Goal: Navigation & Orientation: Go to known website

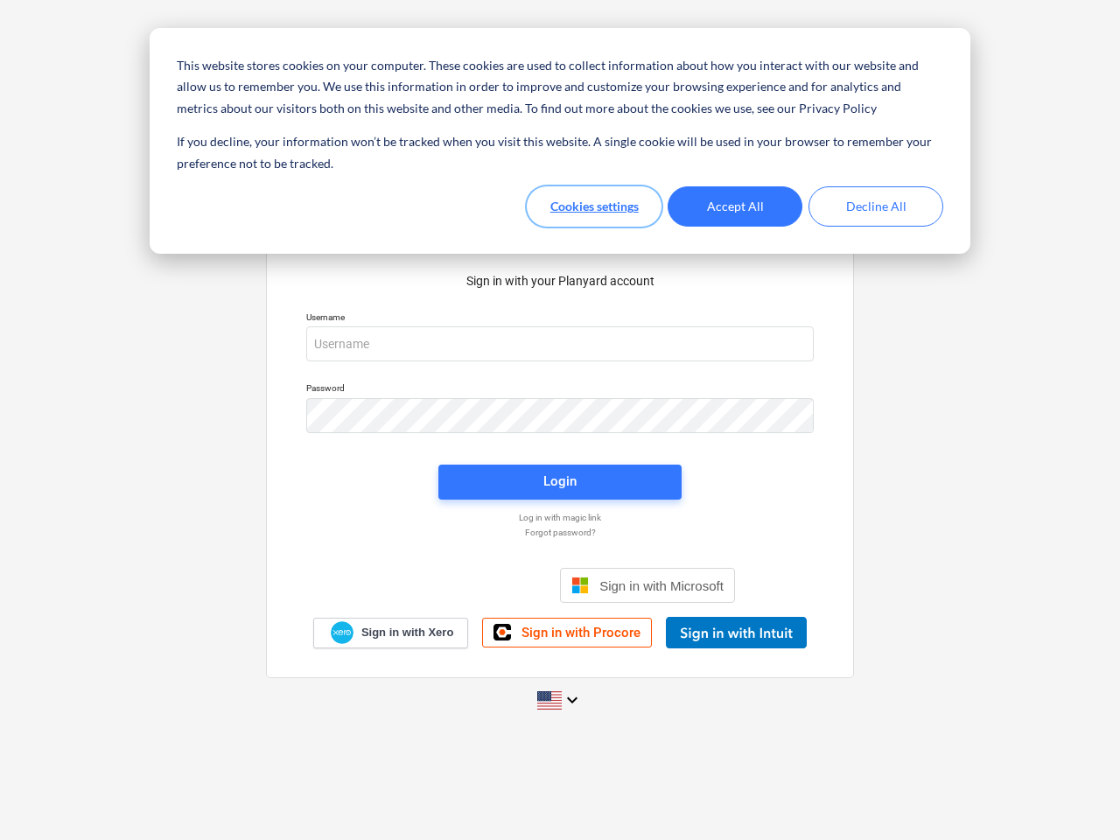
click at [594, 206] on button "Cookies settings" at bounding box center [594, 206] width 135 height 40
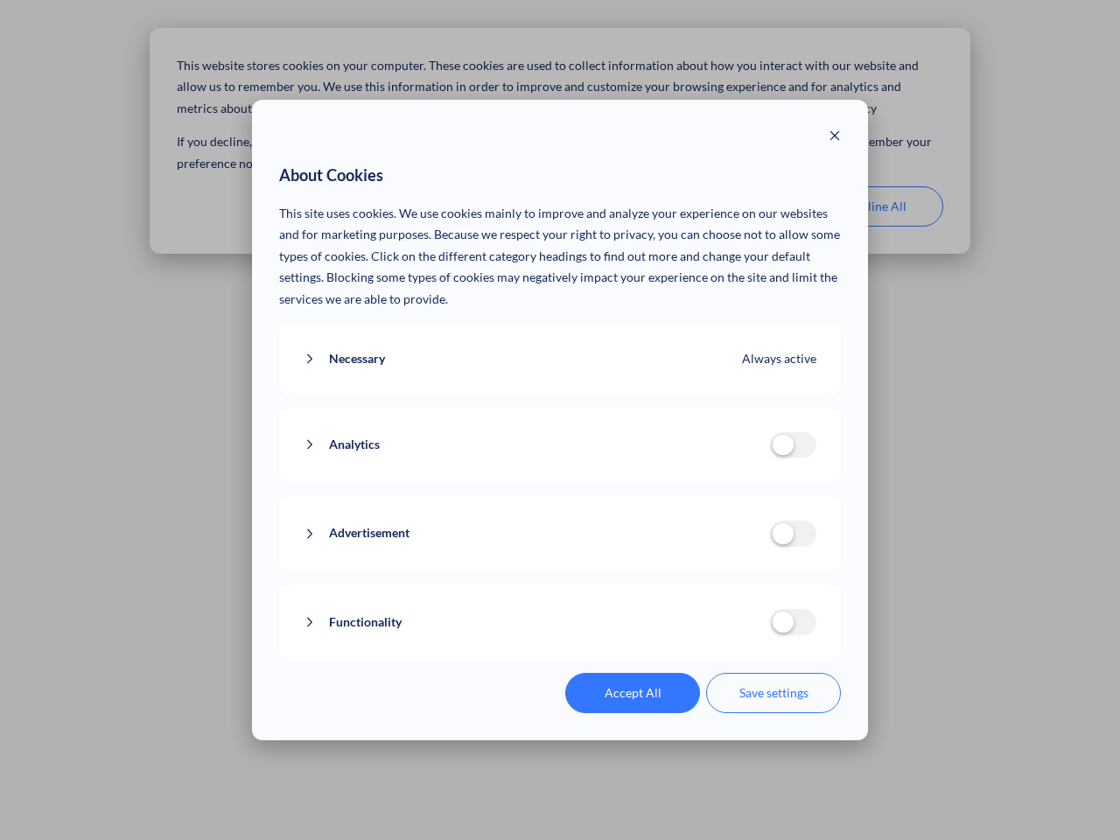
click at [735, 206] on p "This site uses cookies. We use cookies mainly to improve and analyze your exper…" at bounding box center [560, 257] width 563 height 108
click at [876, 206] on div "About Cookies This site uses cookies. We use cookies mainly to improve and anal…" at bounding box center [560, 420] width 1120 height 840
click at [560, 344] on div "Necessary Always active These cookies are necessary for the website to function…" at bounding box center [560, 359] width 563 height 71
click at [560, 416] on div "Analytics analytics cookies disallowed These cookies help us to understand how …" at bounding box center [560, 445] width 563 height 75
click at [560, 482] on div "Analytics analytics cookies disallowed These cookies help us to understand how …" at bounding box center [560, 445] width 563 height 75
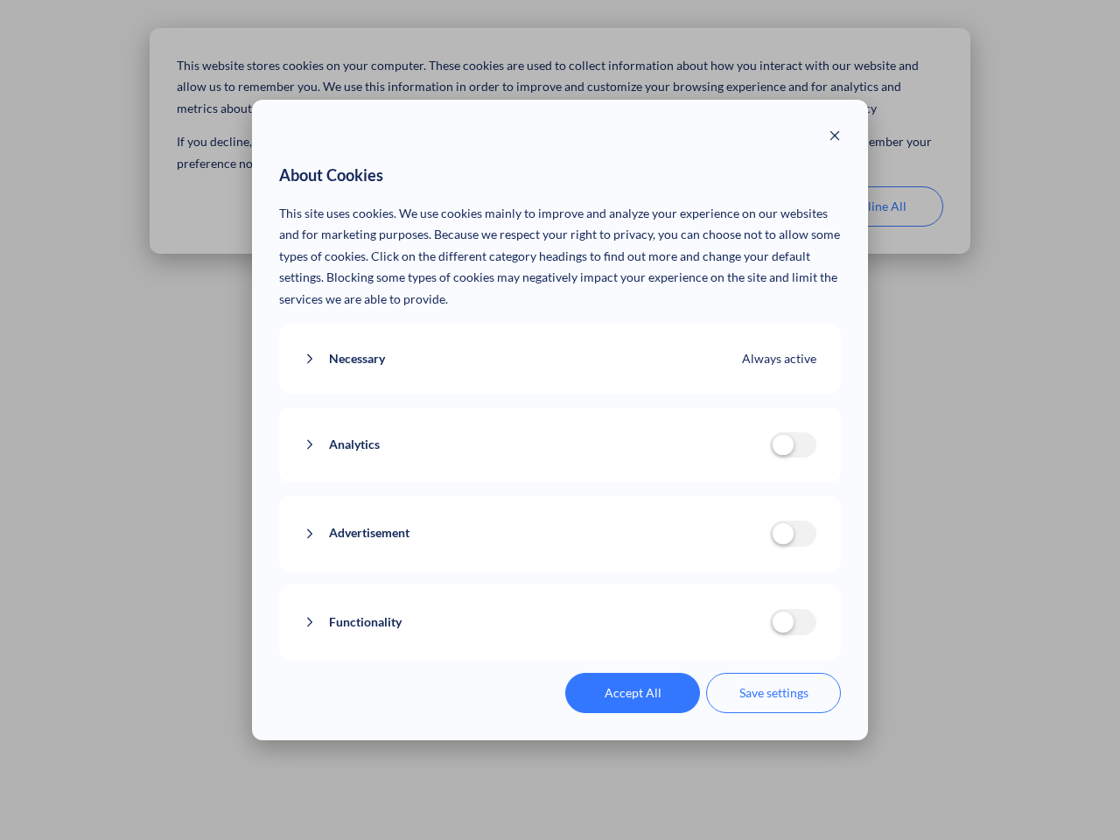
click at [647, 585] on div "Functionality functionality cookies disallowed We use a set of cookies that are…" at bounding box center [560, 621] width 563 height 75
click at [736, 633] on button "Functionality" at bounding box center [537, 623] width 466 height 22
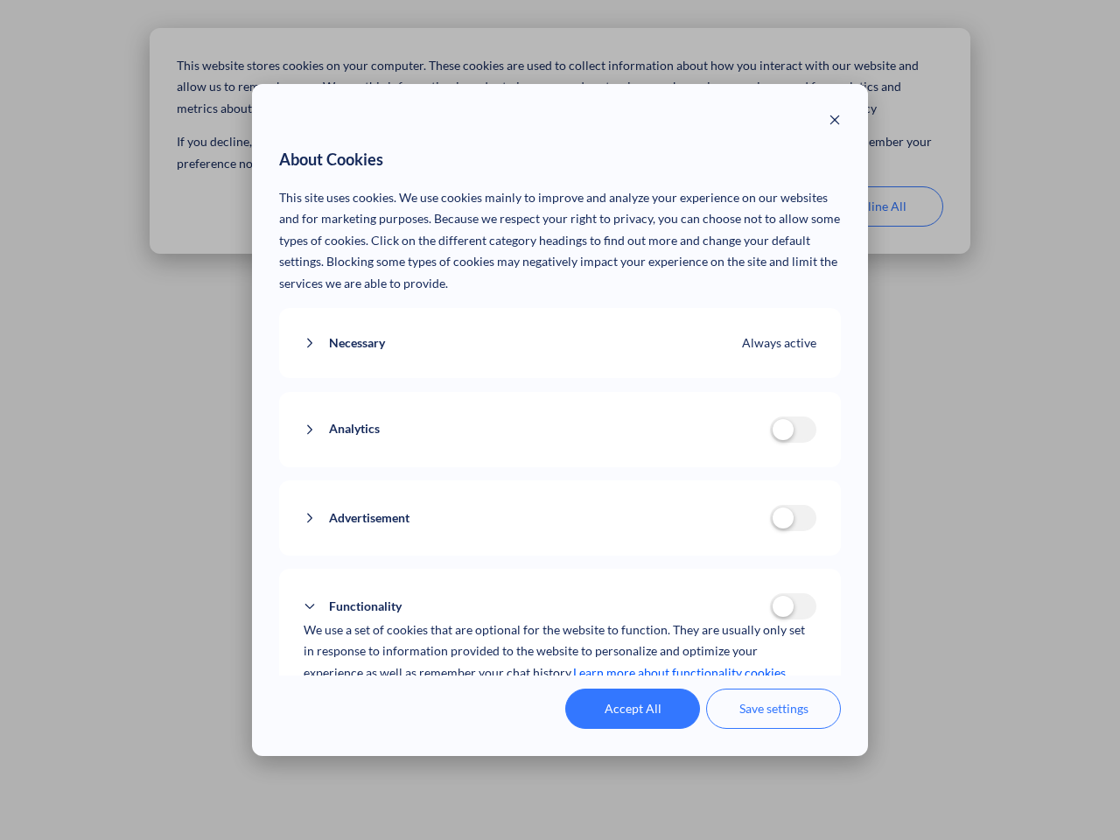
click at [560, 700] on div "Accept All Save settings" at bounding box center [560, 709] width 563 height 40
